Goal: Information Seeking & Learning: Learn about a topic

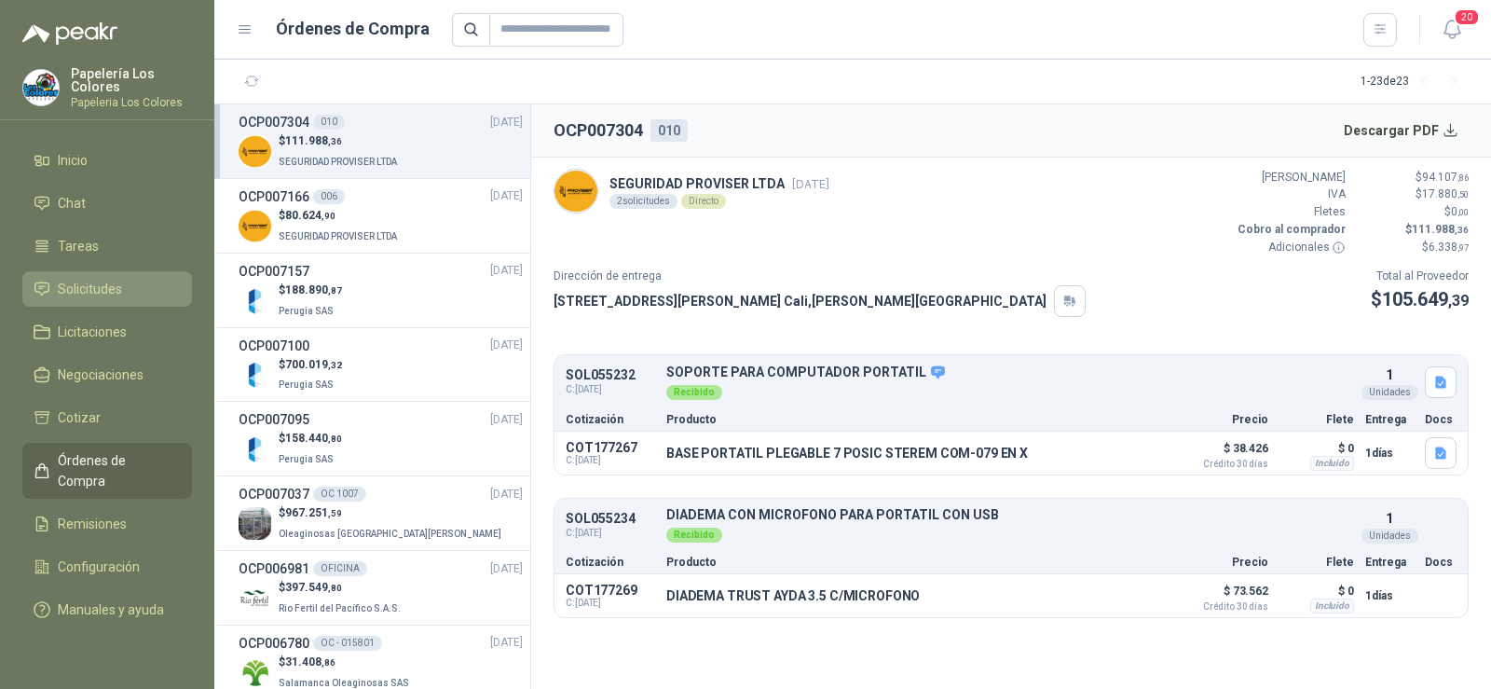
click at [83, 292] on span "Solicitudes" at bounding box center [90, 289] width 64 height 20
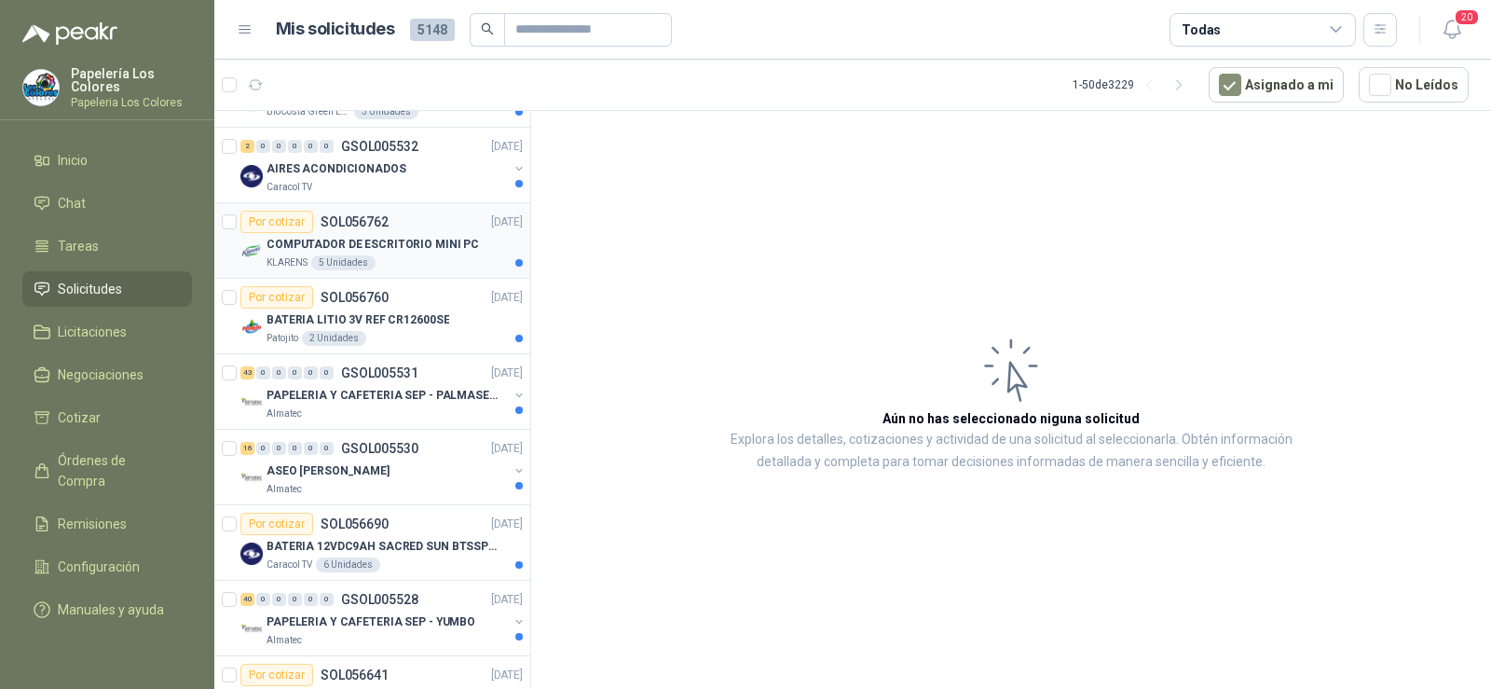
scroll to position [466, 0]
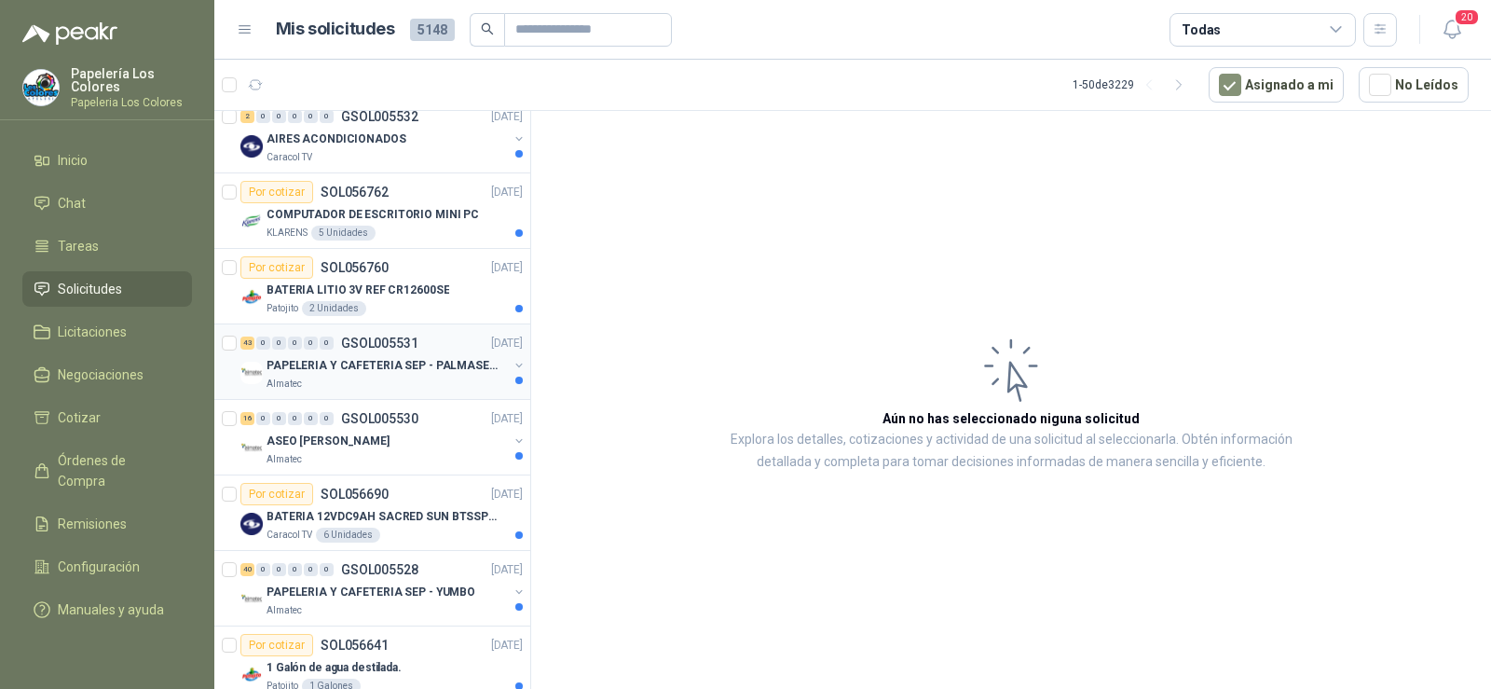
click at [281, 387] on p "Almatec" at bounding box center [283, 383] width 35 height 15
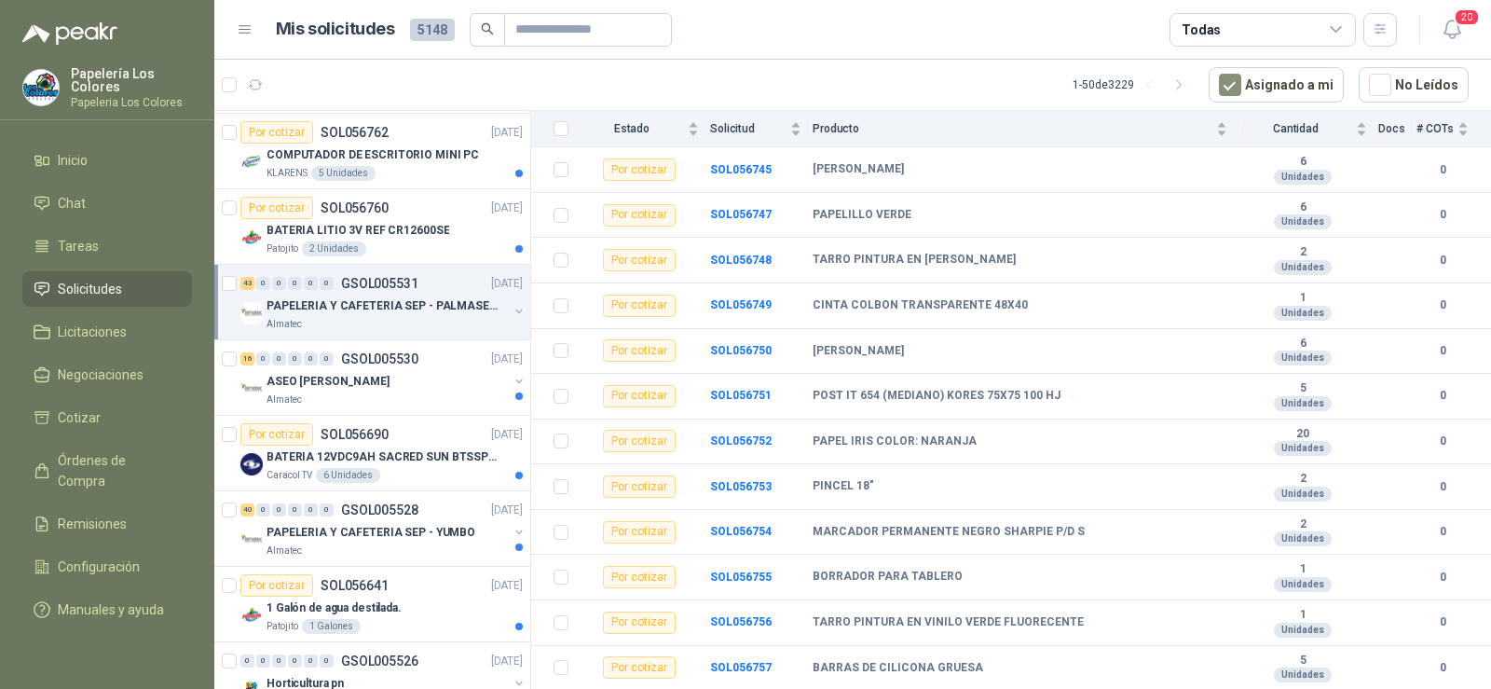
scroll to position [559, 0]
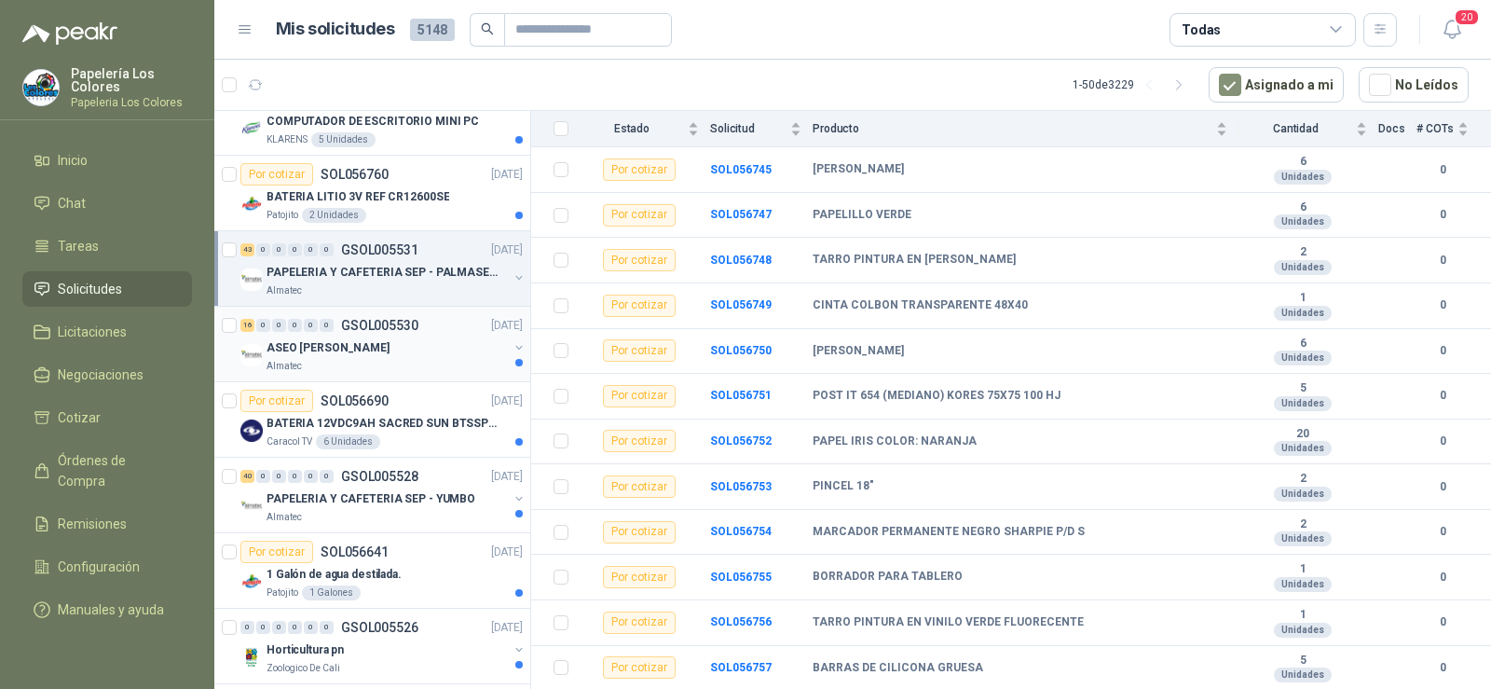
click at [325, 361] on div "Almatec" at bounding box center [386, 366] width 241 height 15
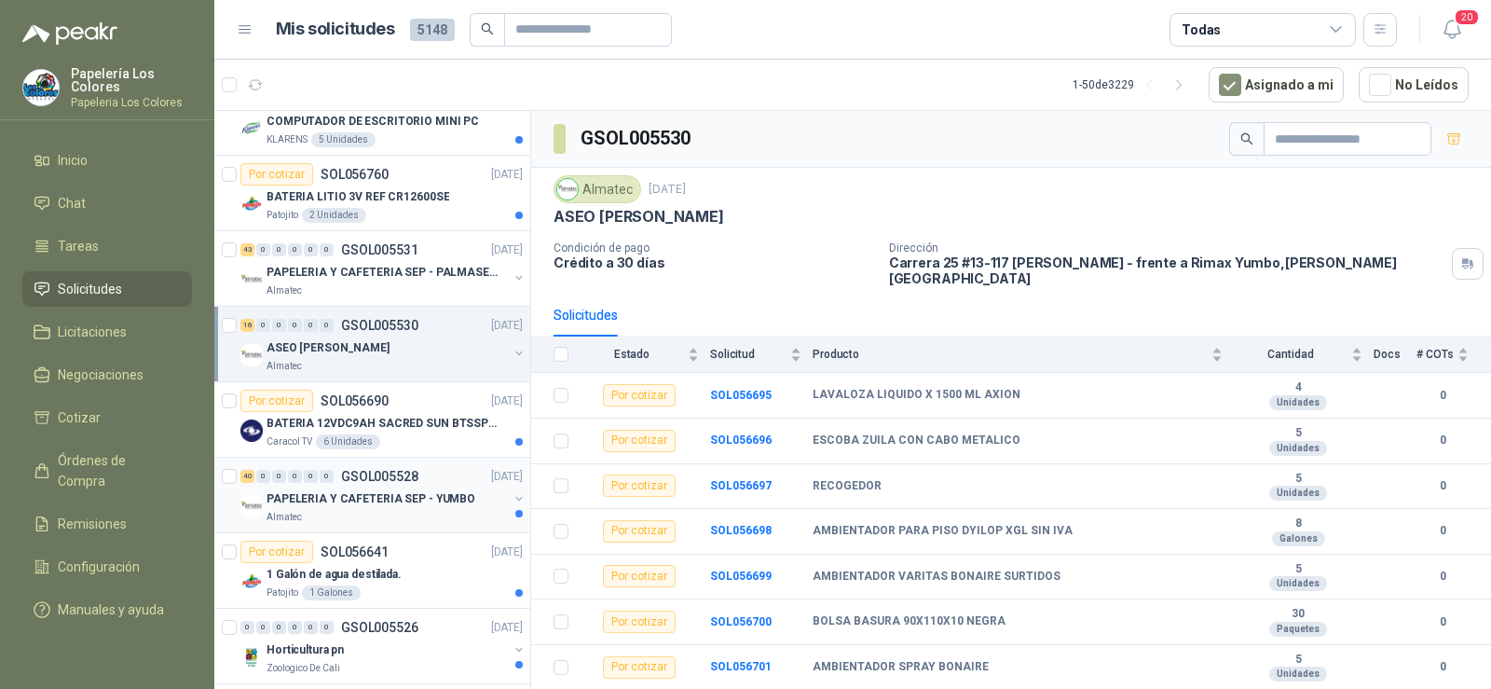
click at [359, 509] on div "PAPELERIA Y CAFETERIA SEP - YUMBO" at bounding box center [386, 498] width 241 height 22
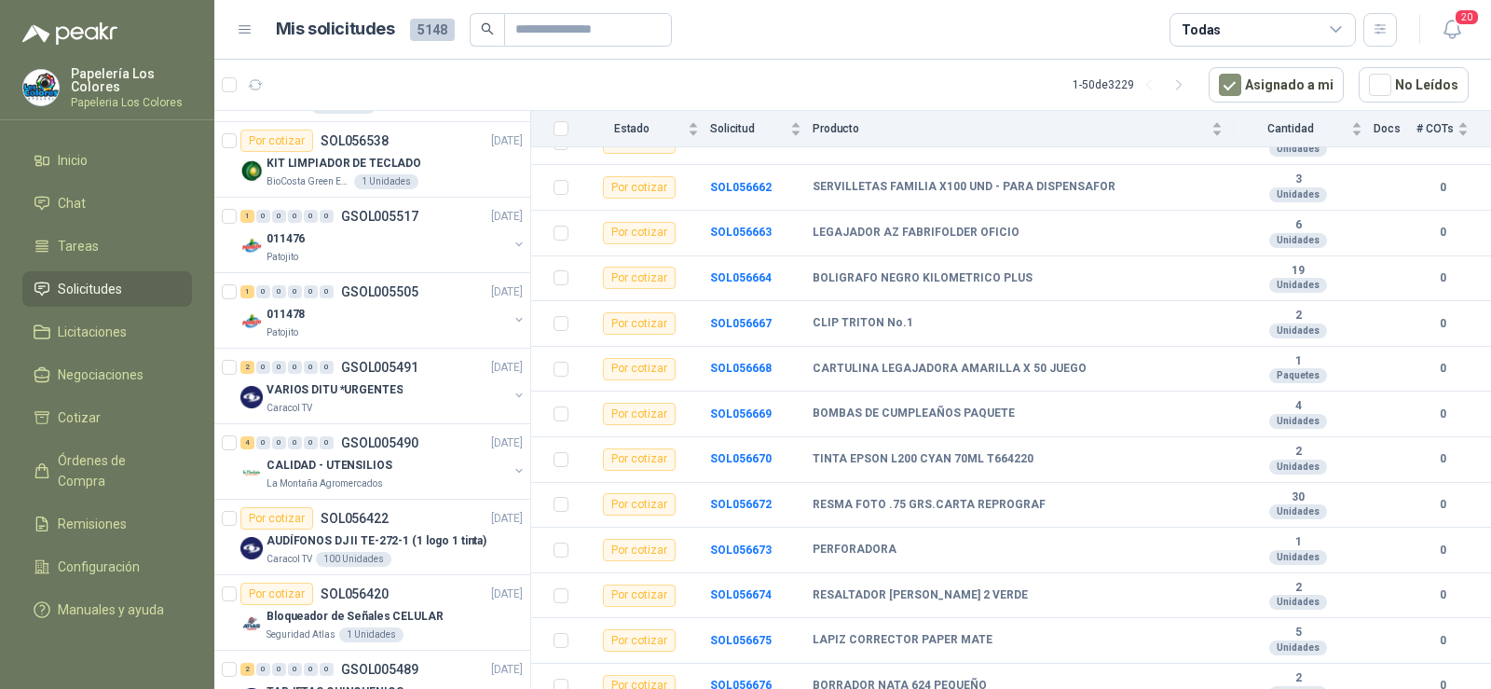
scroll to position [1304, 0]
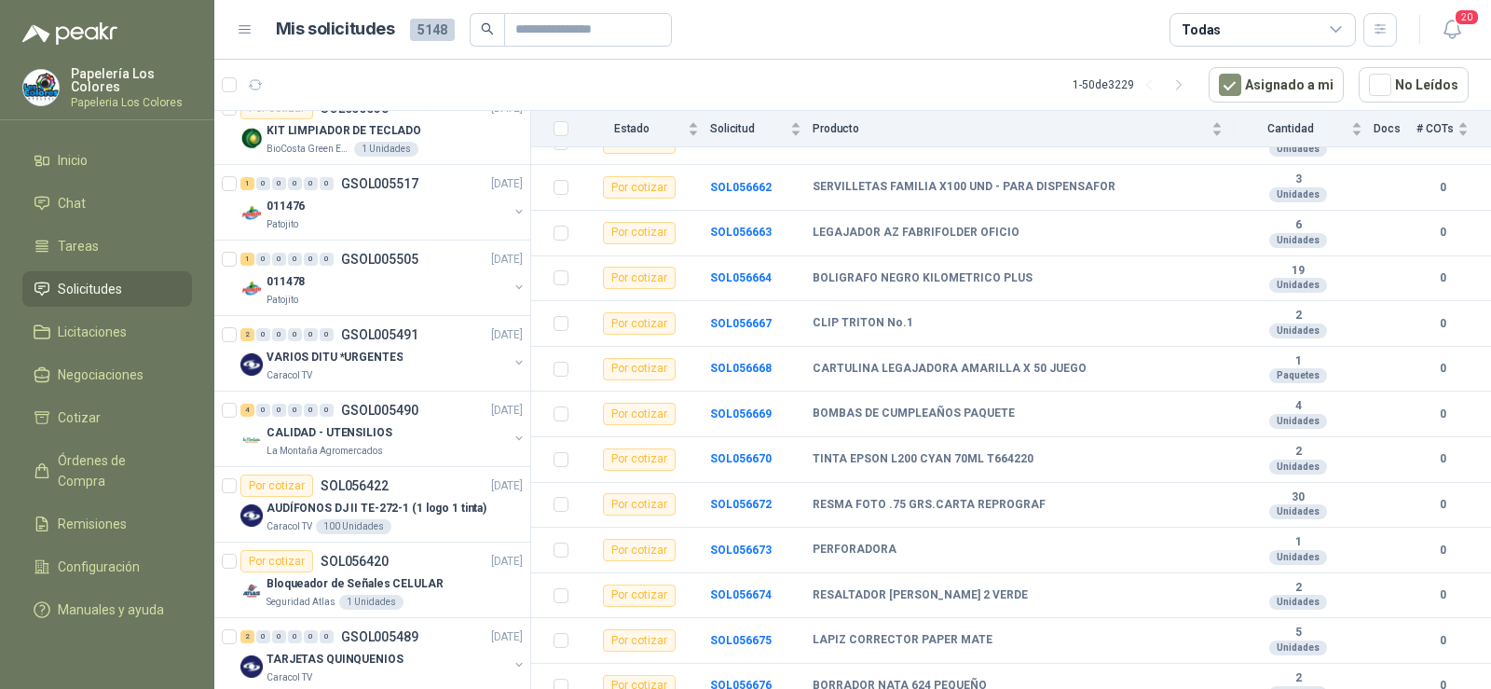
click at [343, 428] on p "CALIDAD - UTENSILIOS" at bounding box center [329, 433] width 126 height 18
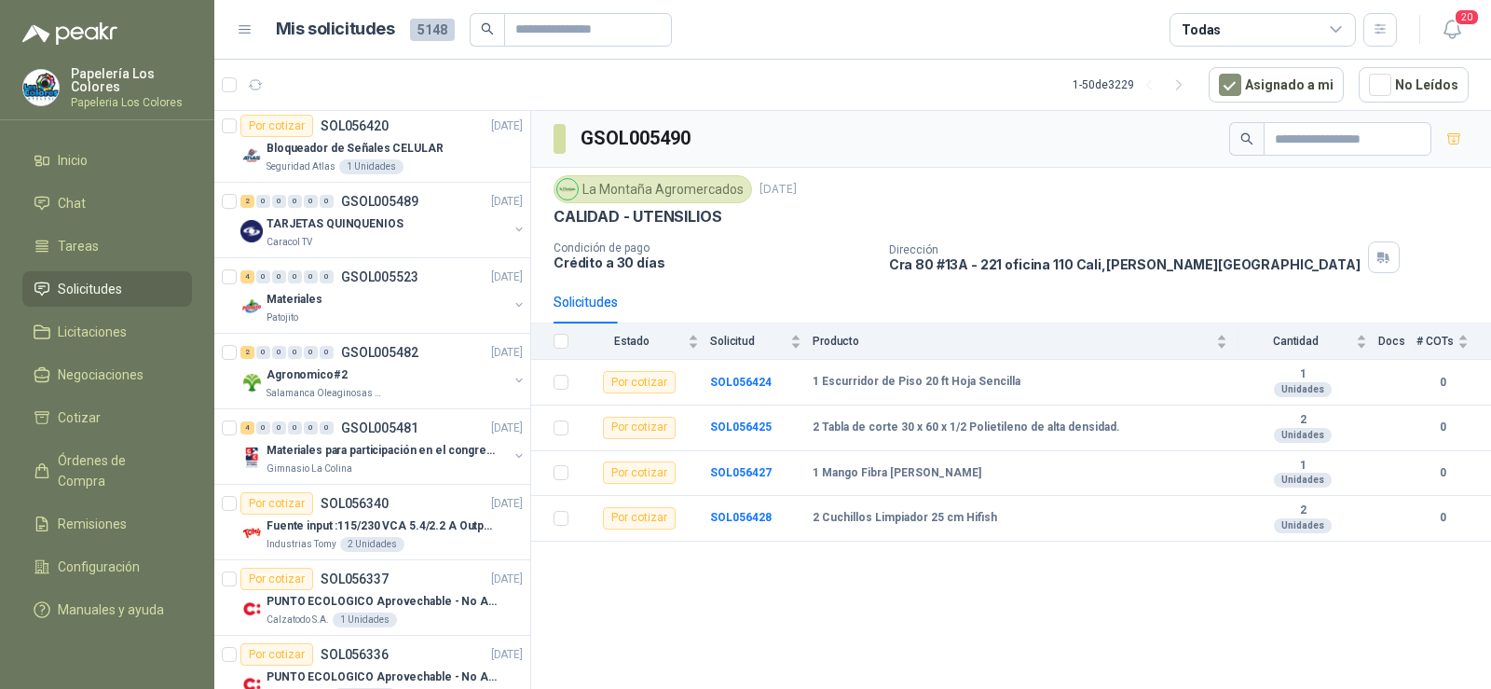
scroll to position [1770, 0]
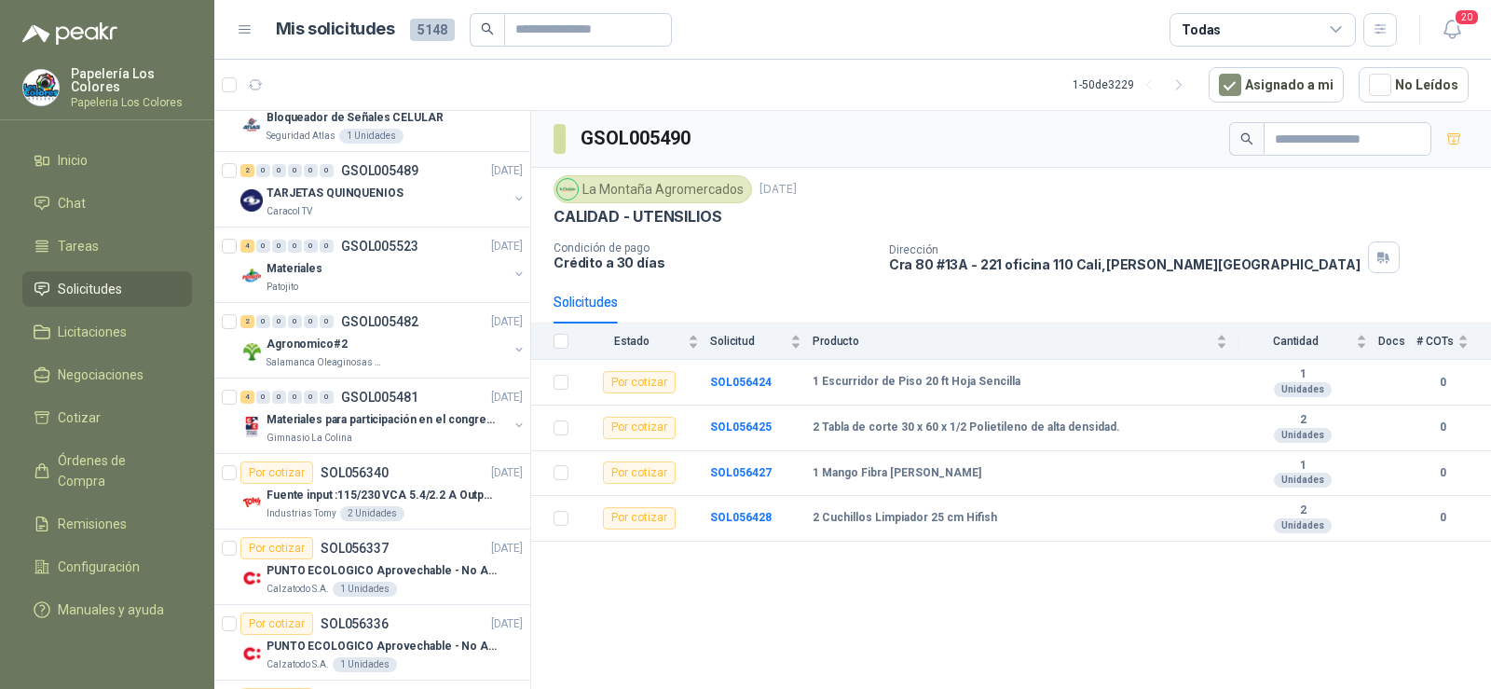
click at [343, 428] on p "Materiales para participación en el congreso, UI" at bounding box center [382, 420] width 232 height 18
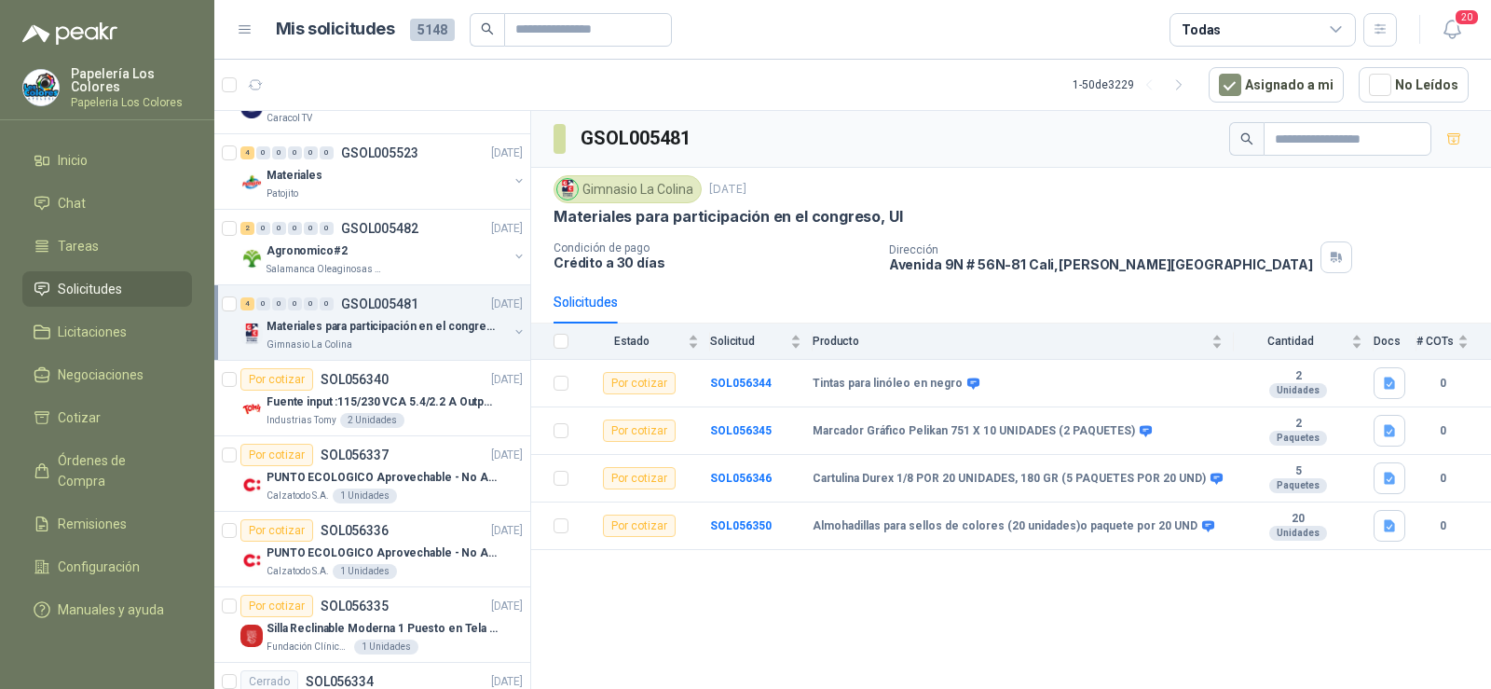
scroll to position [1957, 0]
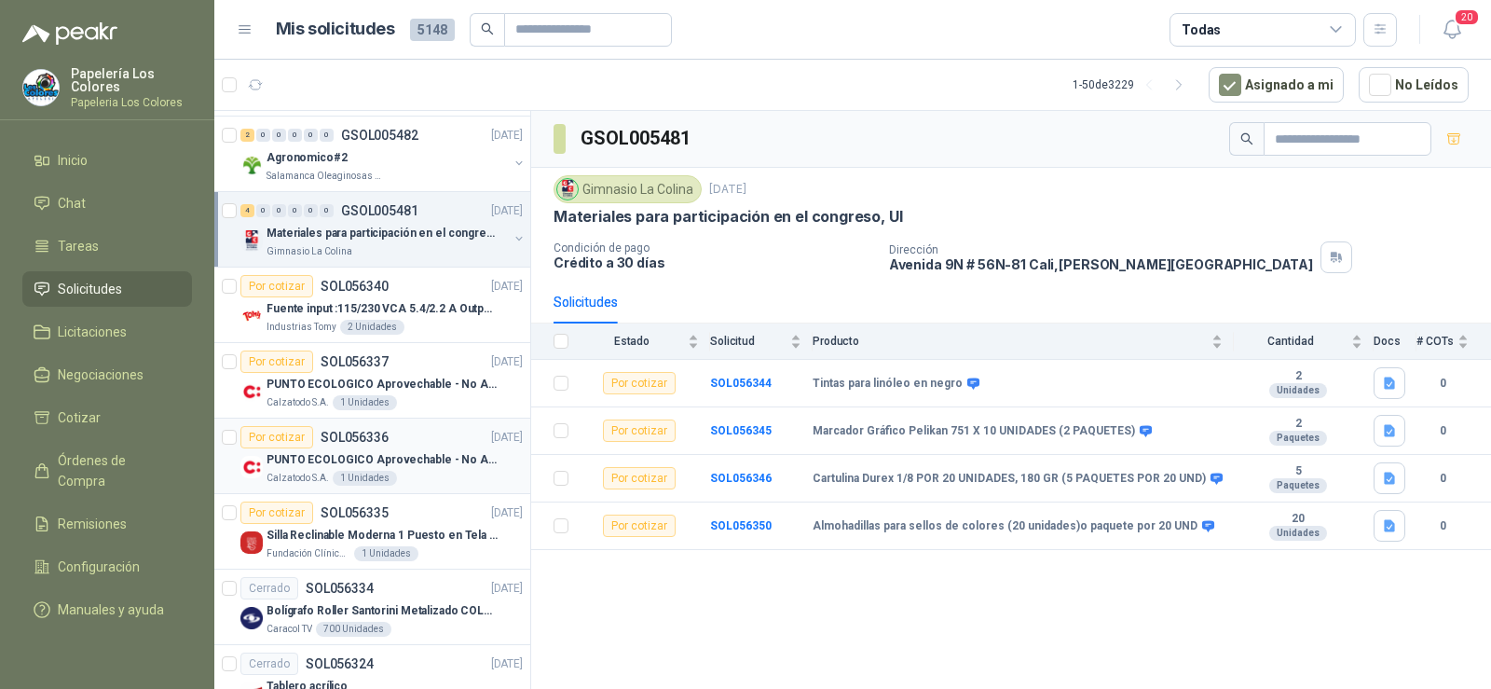
click at [324, 463] on p "PUNTO ECOLOGICO Aprovechable - No Aprovechable 20Litros Blanco - Negro" at bounding box center [382, 460] width 232 height 18
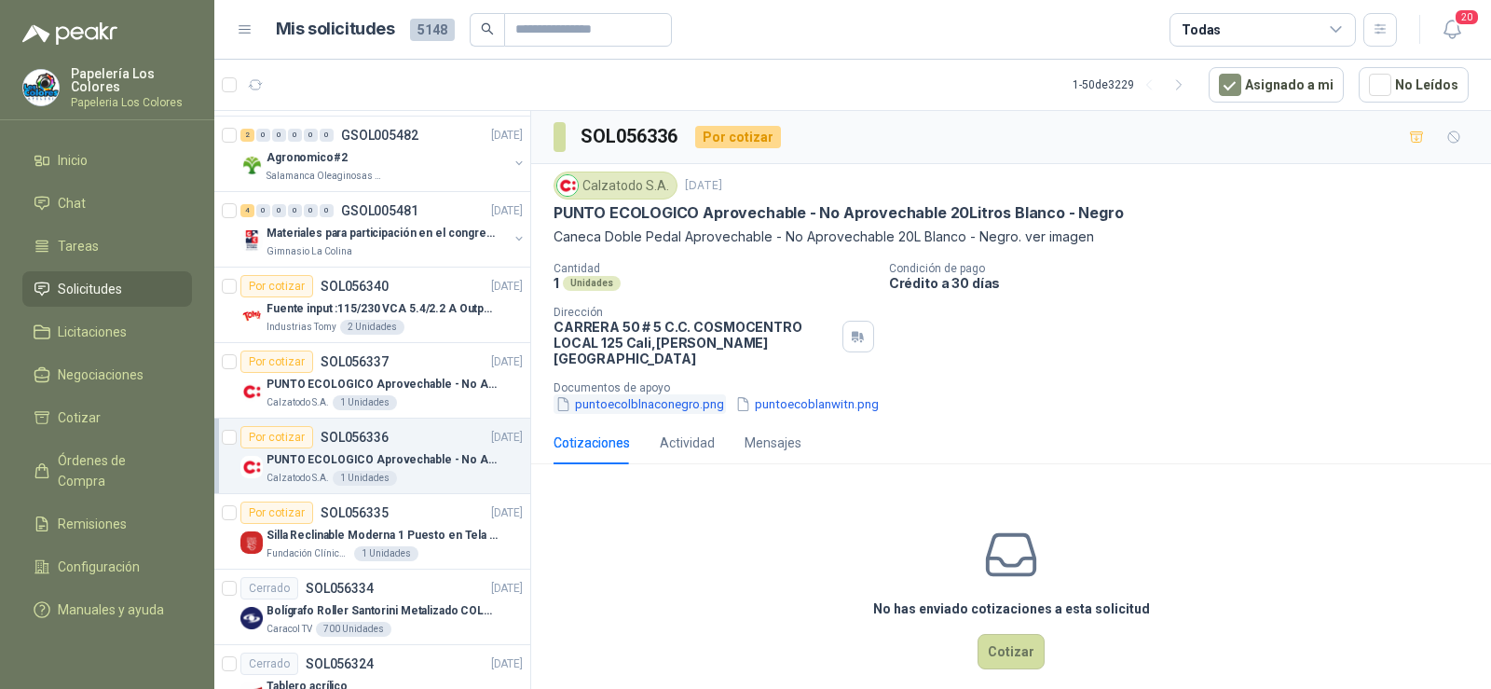
click at [592, 394] on button "puntoecolblnaconegro.png" at bounding box center [639, 404] width 172 height 20
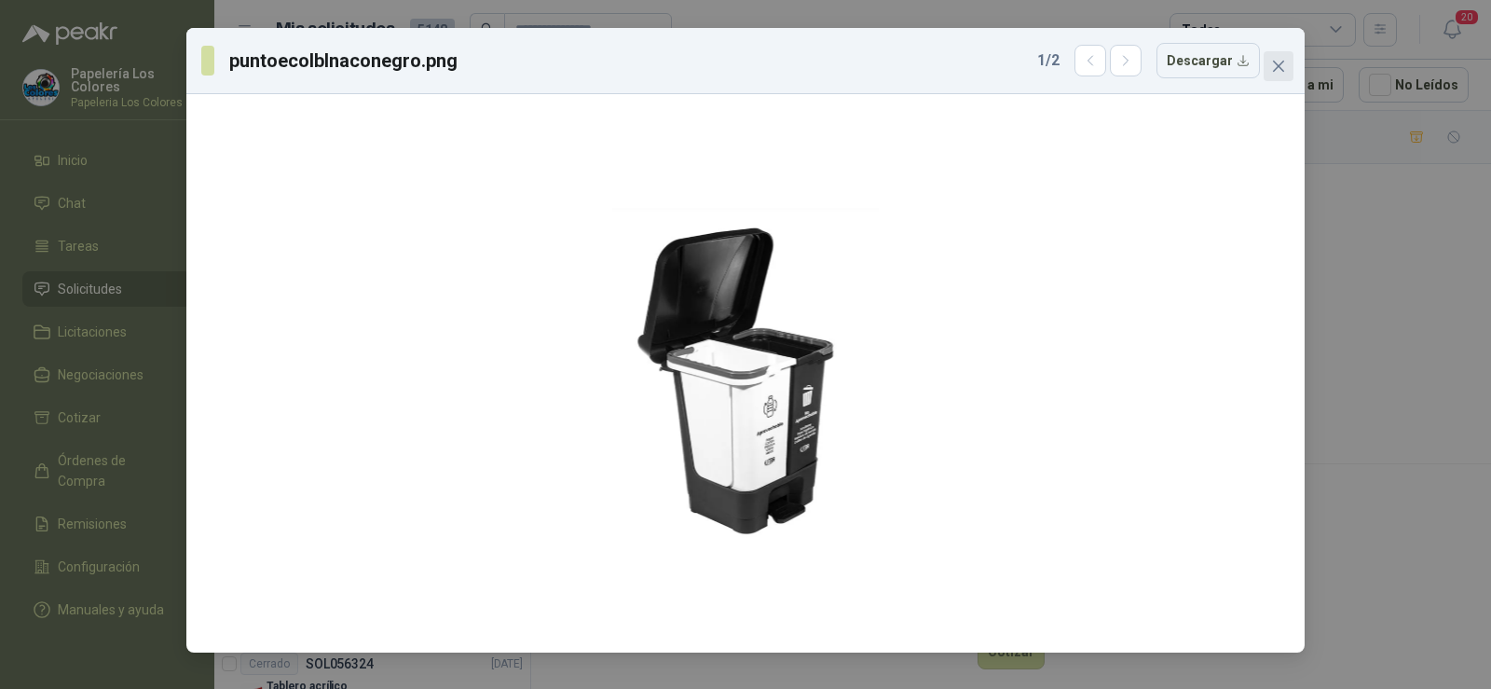
click at [1272, 71] on icon "close" at bounding box center [1278, 66] width 15 height 15
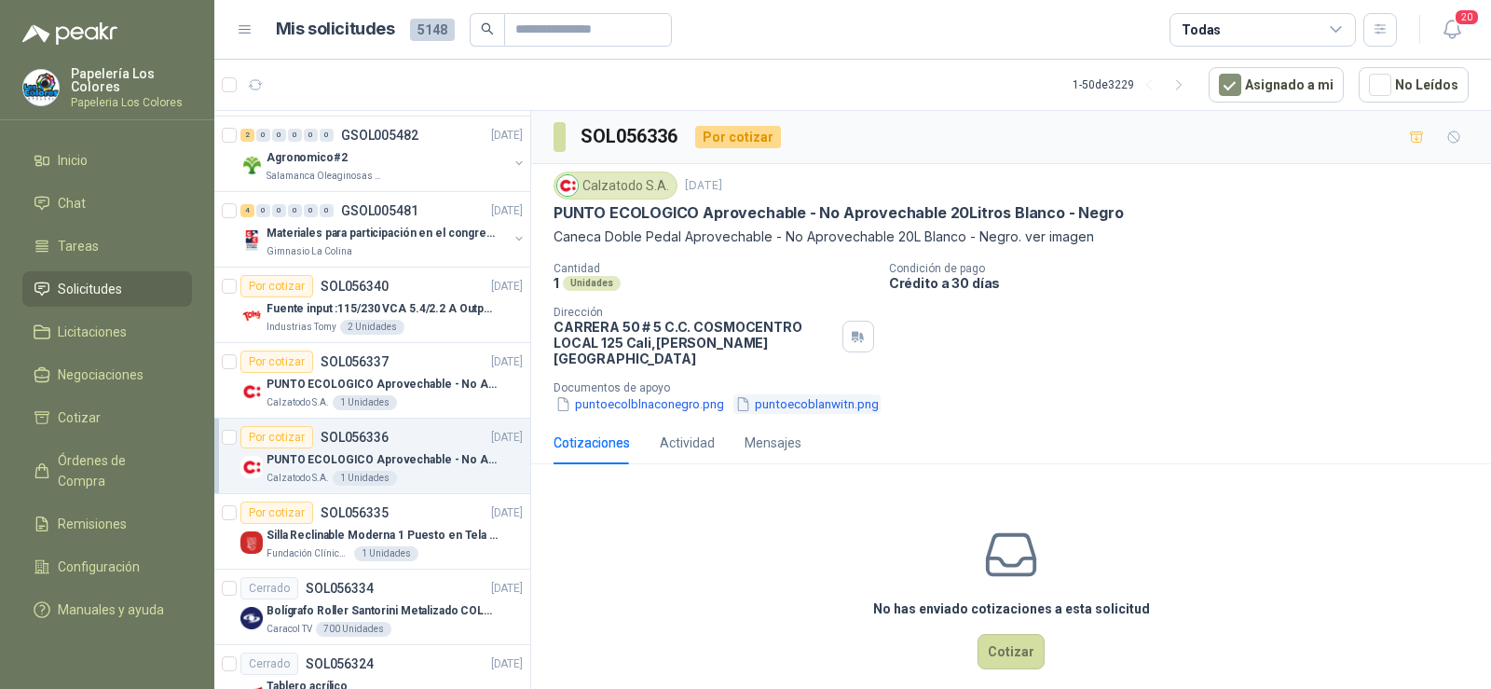
click at [792, 394] on button "puntoecoblanwitn.png" at bounding box center [806, 404] width 147 height 20
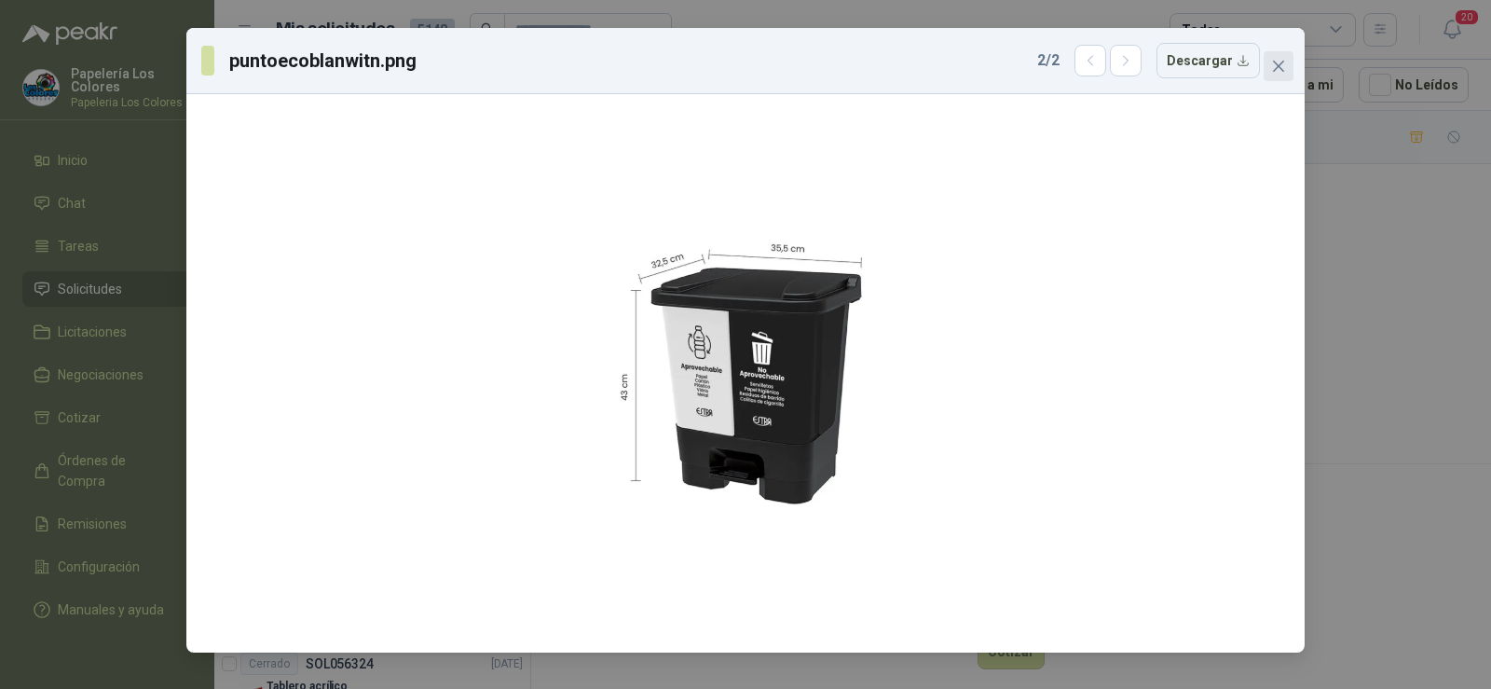
click at [1284, 70] on icon "close" at bounding box center [1278, 66] width 15 height 15
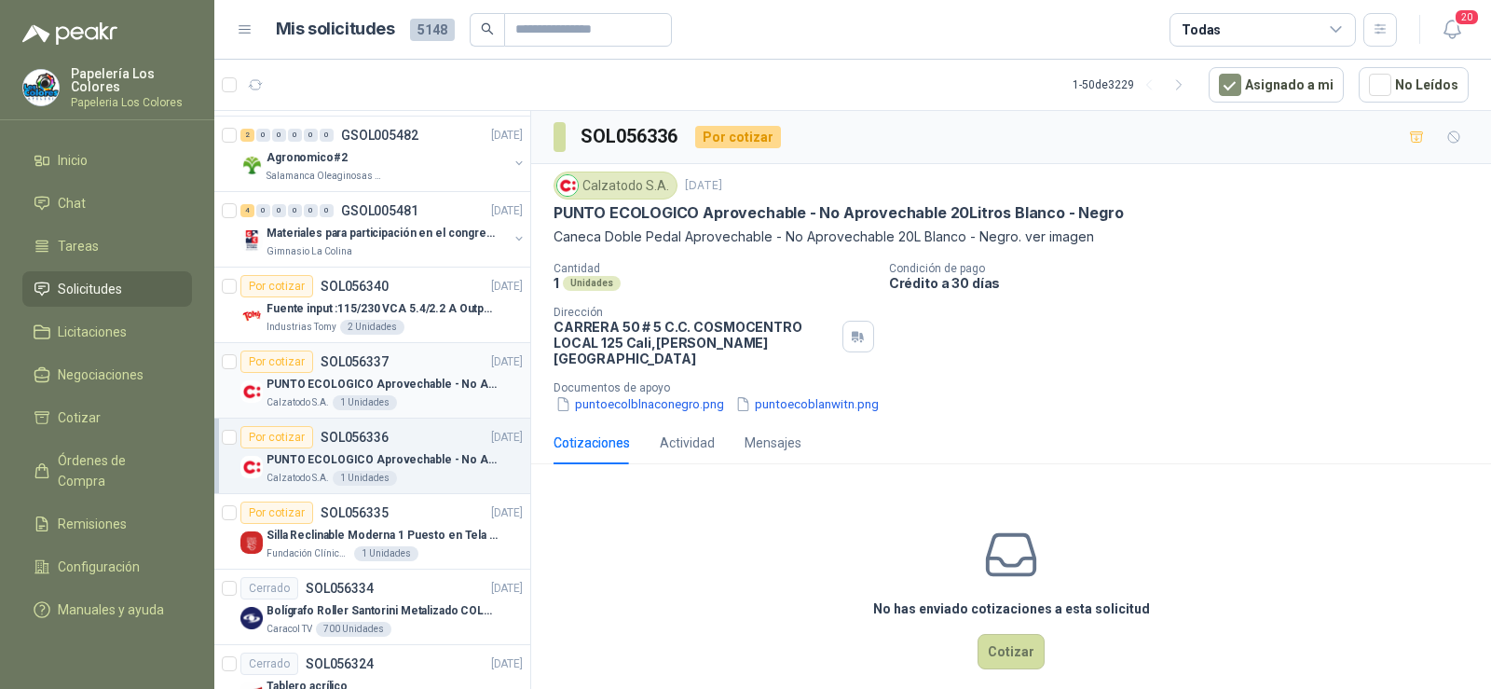
click at [319, 373] on div "PUNTO ECOLOGICO Aprovechable - No Aprovechable 20Litros Blanco - Negro" at bounding box center [394, 384] width 256 height 22
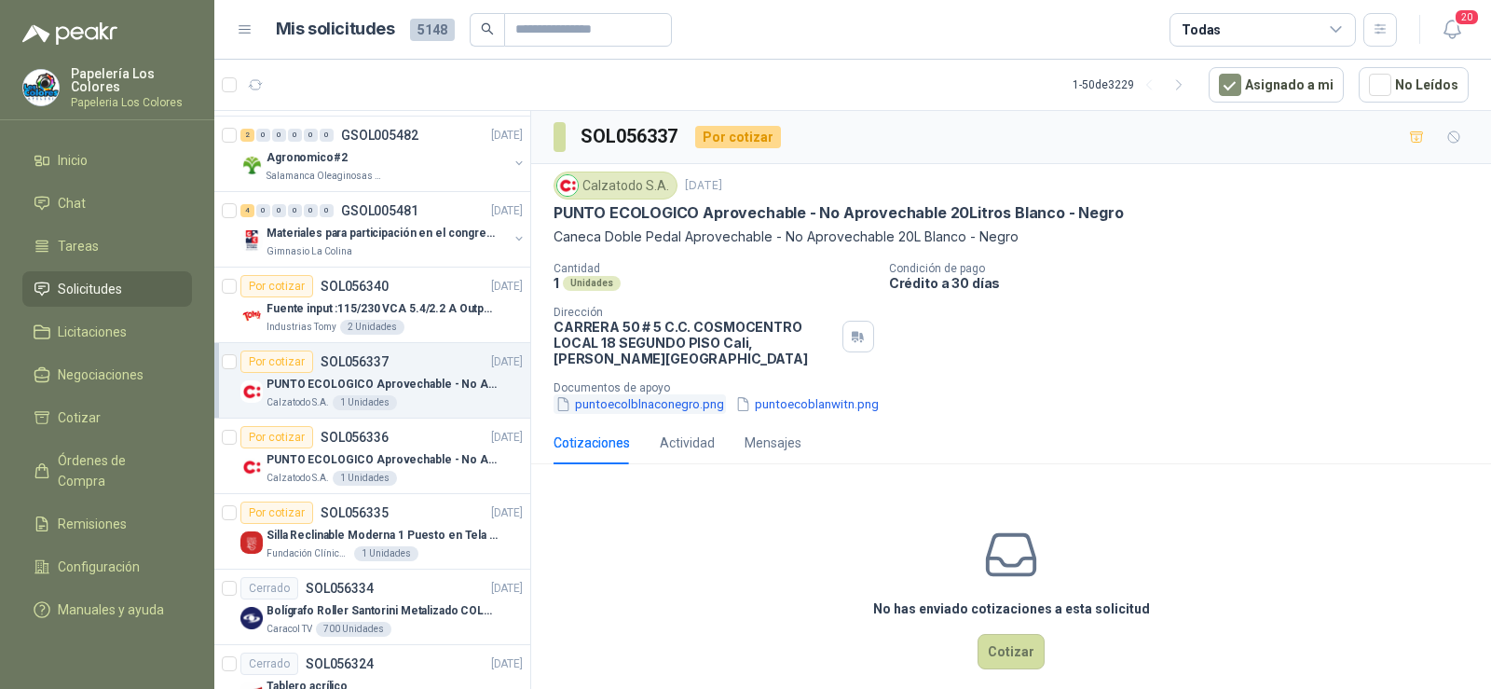
click at [657, 406] on button "puntoecolblnaconegro.png" at bounding box center [639, 404] width 172 height 20
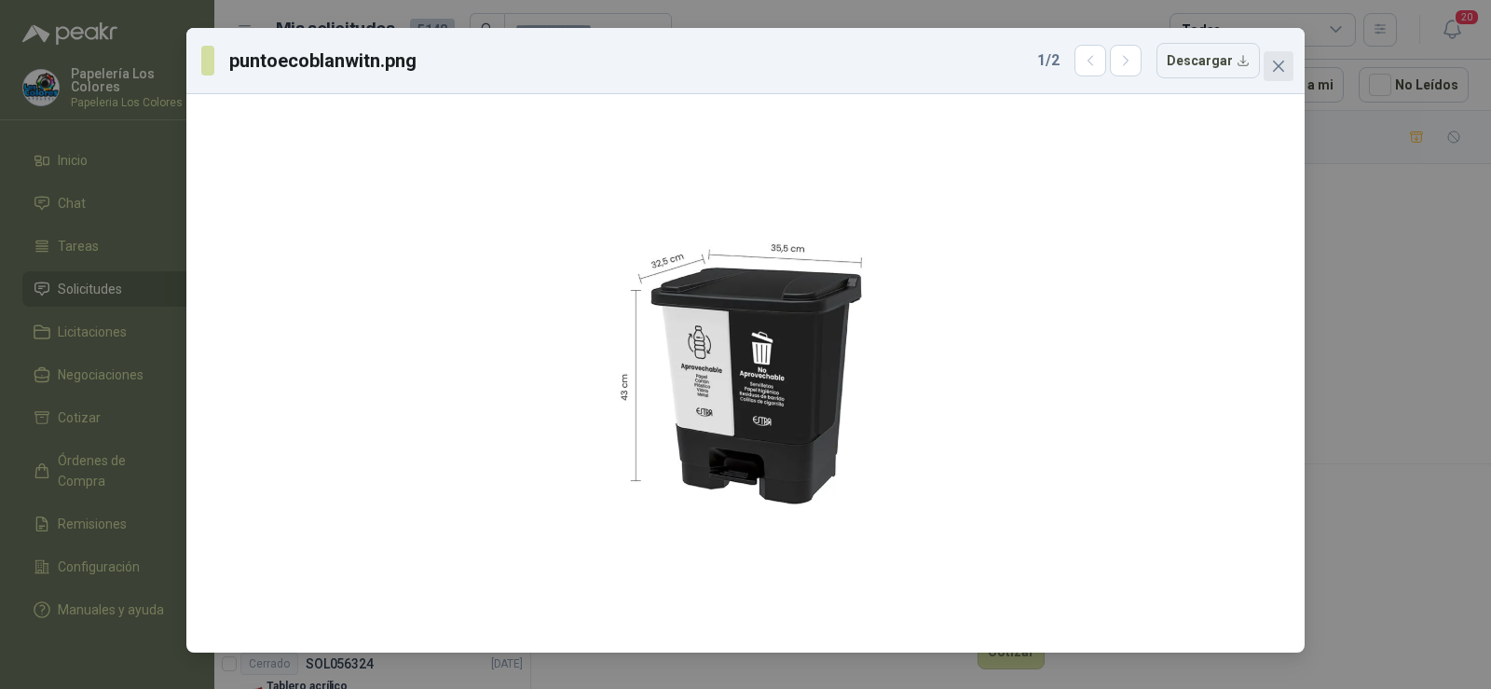
click at [1289, 66] on span "Close" at bounding box center [1278, 66] width 30 height 15
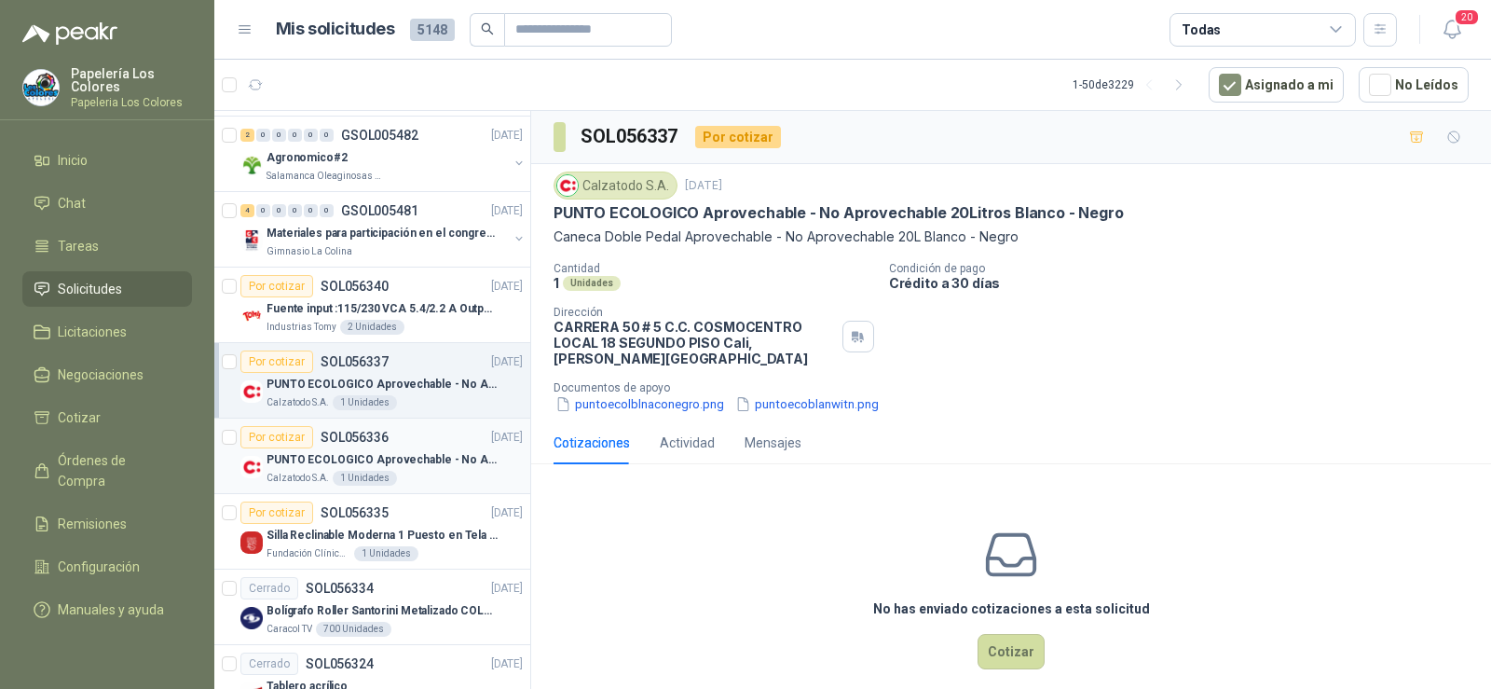
click at [393, 453] on p "PUNTO ECOLOGICO Aprovechable - No Aprovechable 20Litros Blanco - Negro" at bounding box center [382, 460] width 232 height 18
